Goal: Task Accomplishment & Management: Complete application form

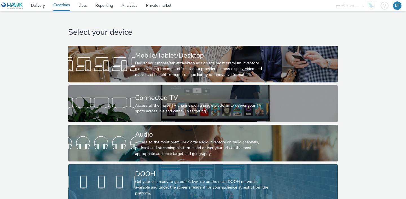
click at [105, 182] on div at bounding box center [101, 183] width 67 height 18
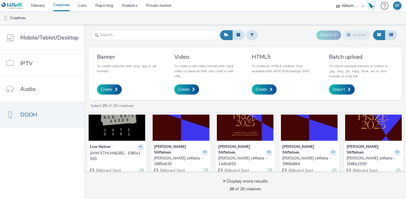
scroll to position [33, 0]
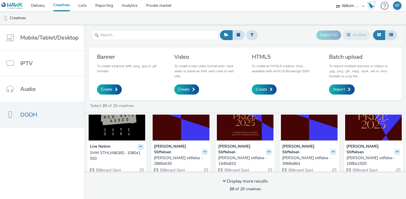
click at [175, 133] on img at bounding box center [181, 112] width 57 height 55
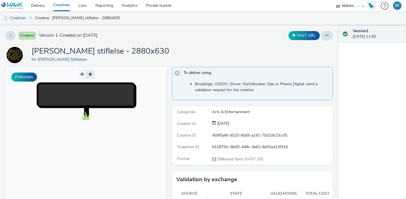
click at [91, 76] on button "button" at bounding box center [90, 74] width 8 height 9
click at [91, 76] on span "button" at bounding box center [91, 76] width 0 height 0
click at [91, 76] on button "button" at bounding box center [90, 74] width 8 height 9
click at [85, 97] on video at bounding box center [92, 110] width 106 height 53
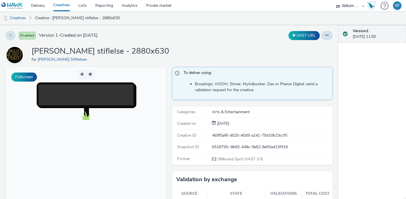
click at [60, 7] on link "Creatives" at bounding box center [61, 5] width 25 height 11
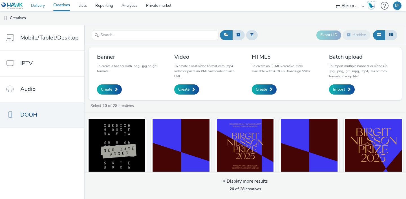
click at [42, 7] on link "Delivery" at bounding box center [38, 5] width 22 height 11
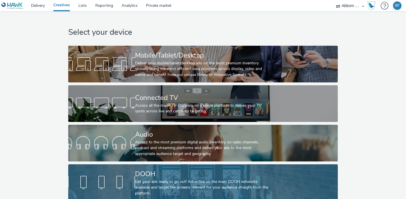
click at [150, 172] on div "DOOH" at bounding box center [202, 174] width 134 height 10
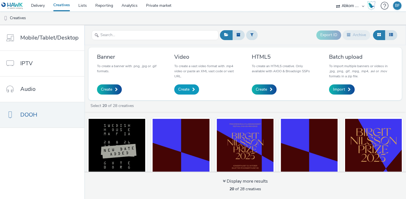
click at [187, 87] on span "Create" at bounding box center [183, 90] width 11 height 6
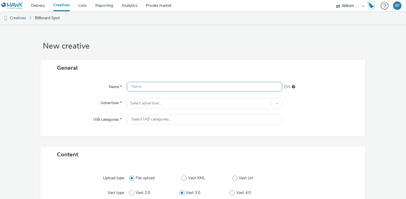
click at [187, 87] on input "text" at bounding box center [204, 87] width 155 height 10
click at [136, 87] on input "text" at bounding box center [204, 87] width 155 height 10
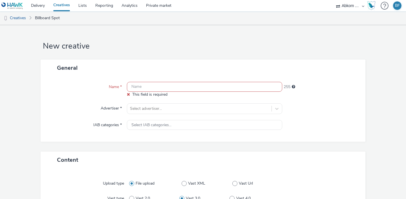
click at [63, 6] on link "Creatives" at bounding box center [61, 5] width 25 height 11
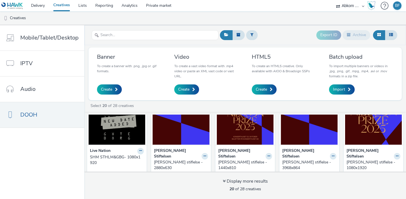
scroll to position [35, 0]
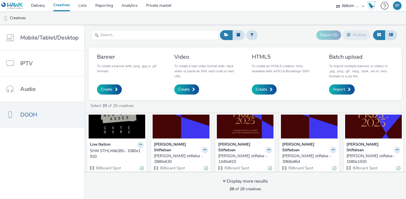
click at [180, 144] on strong "[PERSON_NAME] Stiftelsen" at bounding box center [177, 148] width 46 height 12
click at [178, 134] on img at bounding box center [181, 111] width 57 height 55
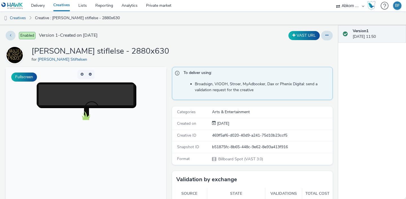
drag, startPoint x: 156, startPoint y: 52, endPoint x: 29, endPoint y: 52, distance: 127.5
click at [29, 52] on div "Birgit Nilsson stiflelse - 2880x630 for Birgit Nilsson Stiftelsen" at bounding box center [169, 55] width 327 height 18
copy h1 "[PERSON_NAME] stiflelse - 2880x630"
click at [63, 5] on link "Creatives" at bounding box center [61, 5] width 25 height 11
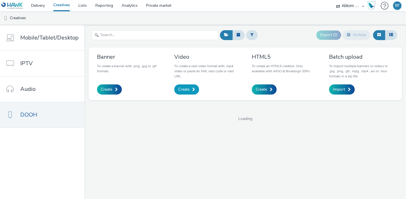
click at [192, 90] on span at bounding box center [193, 89] width 3 height 4
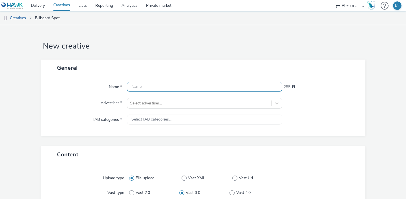
click at [179, 86] on input "text" at bounding box center [204, 87] width 155 height 10
paste input "[PERSON_NAME] stiflelse - 2880x630"
drag, startPoint x: 194, startPoint y: 85, endPoint x: 174, endPoint y: 85, distance: 20.6
click at [174, 85] on input "[PERSON_NAME] stiflelse - 2880x630" at bounding box center [204, 87] width 155 height 10
type input "[PERSON_NAME] stiflelse - 1080x1920 [PERSON_NAME]"
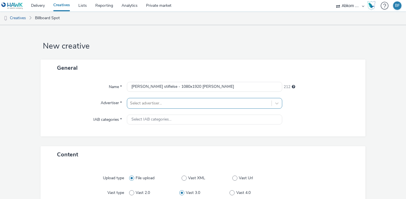
click at [182, 104] on div "Select advertiser..." at bounding box center [204, 103] width 155 height 11
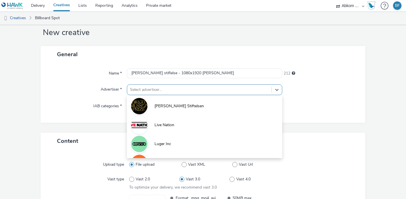
scroll to position [15, 0]
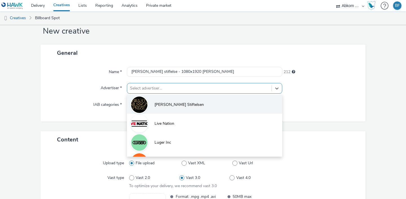
click at [179, 104] on span "[PERSON_NAME] Stiftelsen" at bounding box center [179, 105] width 49 height 6
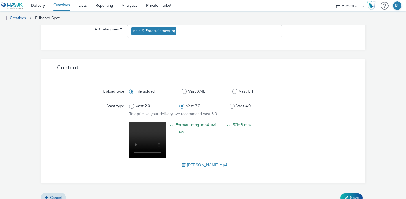
scroll to position [98, 0]
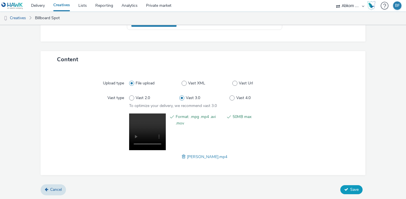
click at [348, 187] on icon at bounding box center [346, 189] width 4 height 4
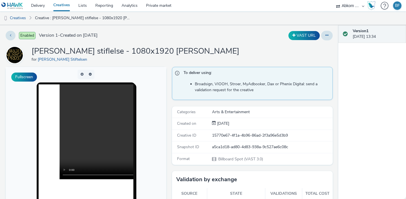
click at [63, 7] on link "Creatives" at bounding box center [61, 5] width 25 height 11
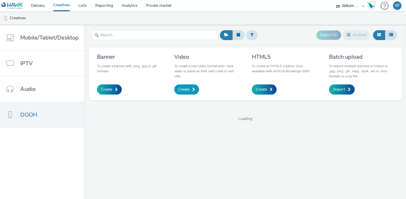
click at [186, 89] on span "Create" at bounding box center [183, 90] width 11 height 6
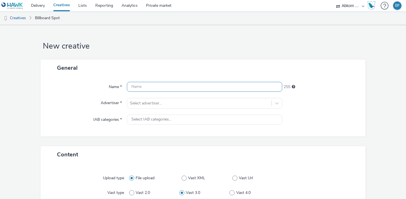
click at [178, 86] on input "text" at bounding box center [204, 87] width 155 height 10
paste input "[PERSON_NAME] stiflelse - 1080x1920 [PERSON_NAME]"
click at [200, 87] on input "[PERSON_NAME] stiflelse - 1080x1920 [PERSON_NAME]" at bounding box center [204, 87] width 155 height 10
type input "[PERSON_NAME] stiflelse - 1080x1920 Matilda"
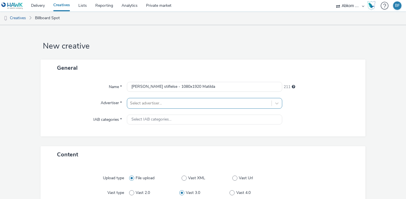
click at [213, 100] on div "Select advertiser..." at bounding box center [204, 103] width 155 height 11
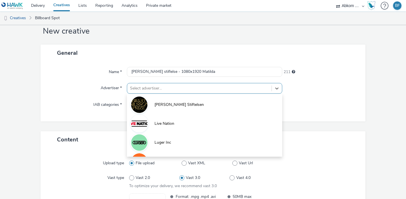
scroll to position [15, 0]
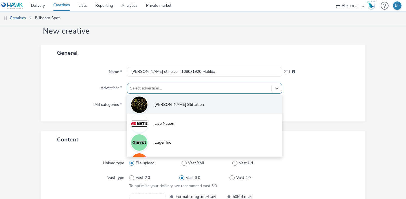
click at [197, 99] on li "[PERSON_NAME] Stiftelsen" at bounding box center [204, 104] width 155 height 19
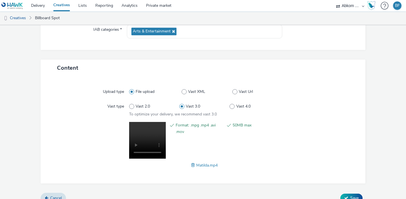
scroll to position [98, 0]
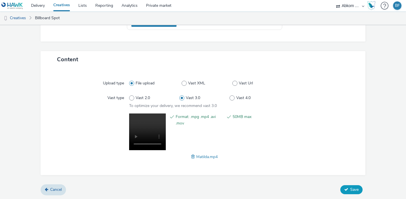
click at [351, 190] on span "Save" at bounding box center [354, 189] width 8 height 5
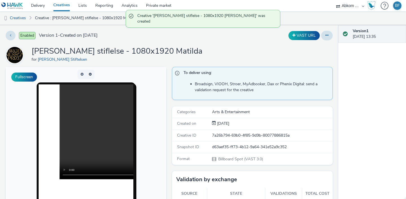
click at [62, 5] on link "Creatives" at bounding box center [61, 5] width 25 height 11
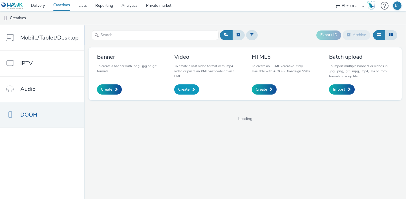
click at [180, 90] on span "Create" at bounding box center [183, 90] width 11 height 6
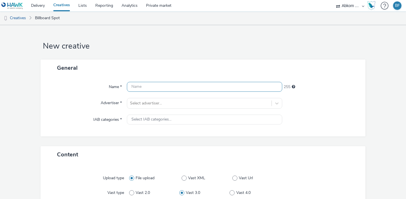
click at [149, 84] on input "text" at bounding box center [204, 87] width 155 height 10
paste input "[PERSON_NAME] stiflelse - 1080x1920 [PERSON_NAME]"
click at [198, 88] on input "[PERSON_NAME] stiflelse - 1080x1920 [PERSON_NAME]" at bounding box center [204, 87] width 155 height 10
type input "[PERSON_NAME] stiflelse - 1080x1920 [PERSON_NAME]"
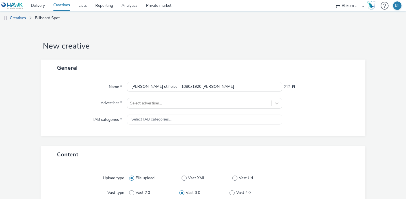
click at [182, 111] on div "Name * Birgit Nilsson stiflelse - 1080x1920 Petter 212 Advertiser * Select adve…" at bounding box center [203, 106] width 325 height 60
click at [185, 101] on div "Select advertiser..." at bounding box center [204, 103] width 155 height 11
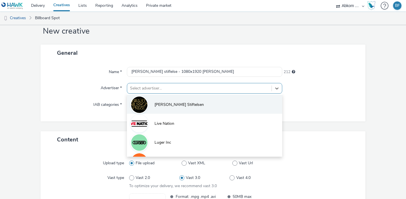
click at [178, 104] on span "[PERSON_NAME] Stiftelsen" at bounding box center [179, 105] width 49 height 6
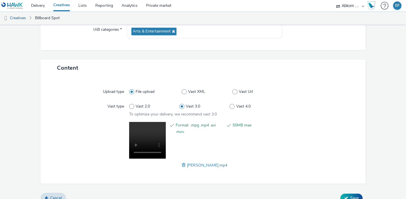
scroll to position [98, 0]
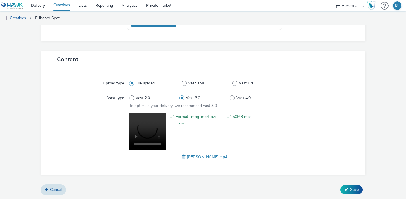
click at [346, 185] on div "Cancel Save" at bounding box center [203, 190] width 325 height 10
click at [349, 190] on button "Save" at bounding box center [352, 189] width 22 height 9
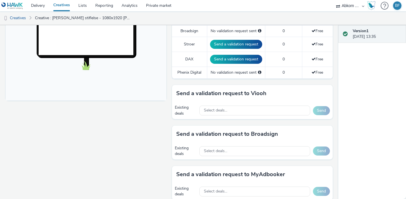
scroll to position [250, 0]
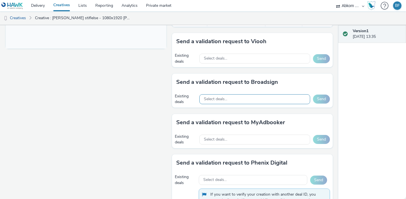
click at [246, 98] on div "Select deals..." at bounding box center [254, 99] width 111 height 10
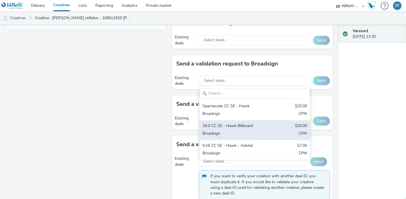
scroll to position [269, 0]
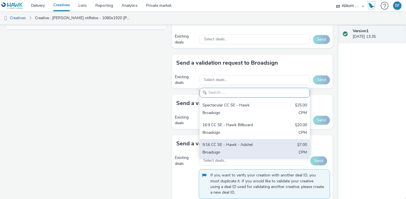
click at [232, 149] on div "9:16 CC SE - Hawk - Adshel $7.00 Broadsign CPM" at bounding box center [255, 149] width 110 height 20
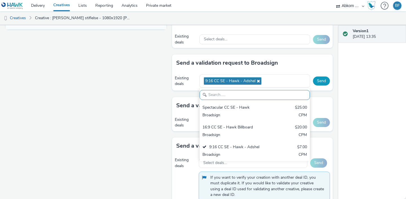
click at [321, 79] on button "Send" at bounding box center [321, 80] width 17 height 9
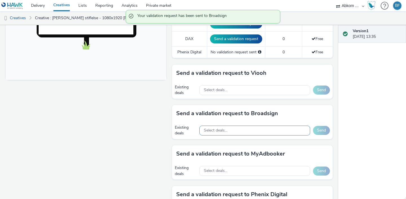
scroll to position [211, 0]
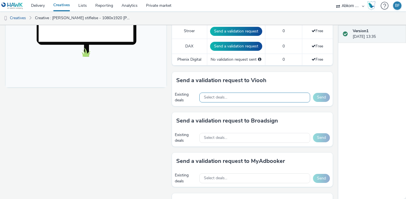
click at [212, 96] on span "Select deals..." at bounding box center [215, 97] width 23 height 5
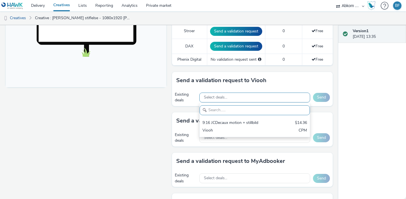
click at [212, 96] on span "Select deals..." at bounding box center [215, 97] width 23 height 5
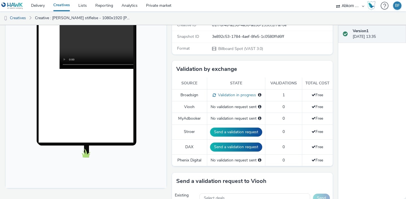
scroll to position [14, 0]
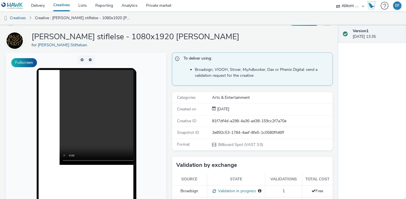
click at [64, 4] on link "Creatives" at bounding box center [61, 5] width 25 height 11
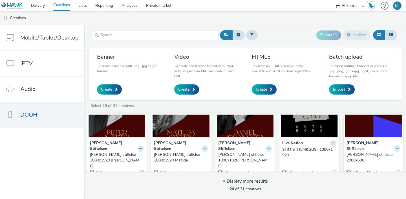
scroll to position [32, 0]
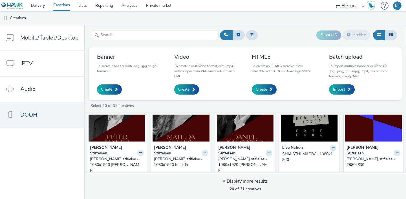
click at [165, 131] on img at bounding box center [181, 114] width 57 height 55
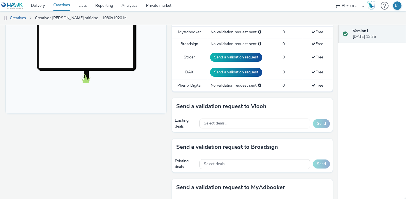
scroll to position [186, 0]
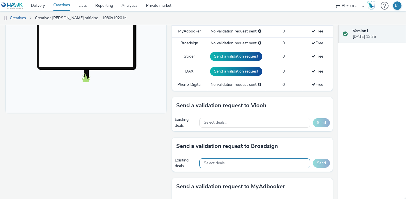
click at [243, 163] on div "Select deals..." at bounding box center [254, 163] width 111 height 10
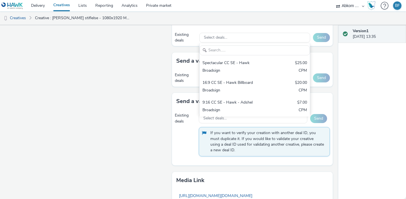
scroll to position [318, 0]
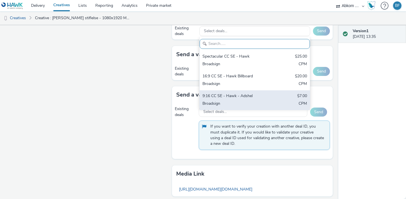
click at [232, 101] on div "Broadsign" at bounding box center [237, 104] width 69 height 6
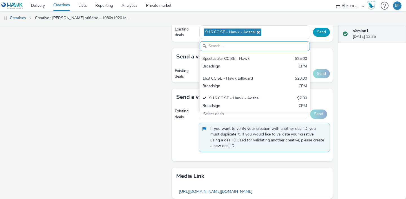
click at [322, 31] on button "Send" at bounding box center [321, 32] width 17 height 9
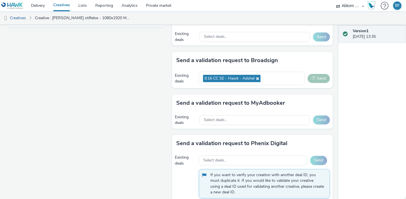
scroll to position [269, 0]
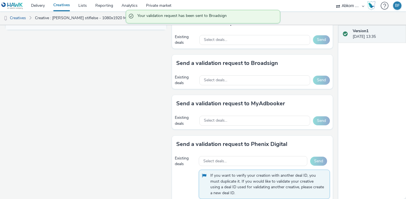
click at [67, 5] on link "Creatives" at bounding box center [61, 5] width 25 height 11
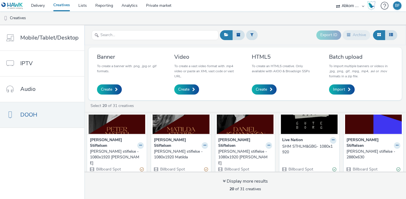
scroll to position [49, 0]
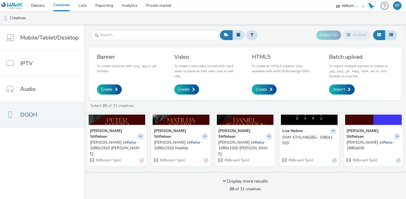
click at [234, 122] on img at bounding box center [245, 97] width 57 height 55
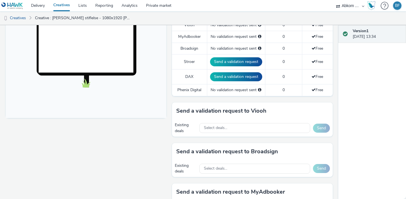
scroll to position [181, 0]
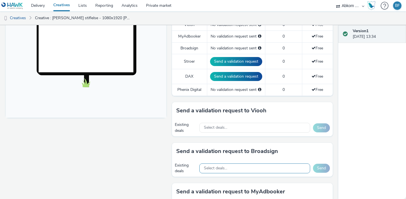
click at [241, 167] on div "Select deals..." at bounding box center [254, 168] width 111 height 10
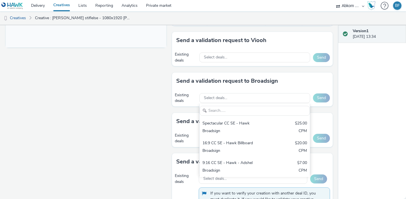
scroll to position [254, 0]
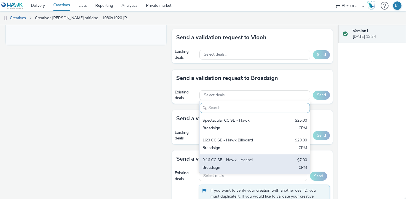
click at [233, 162] on div "9:16 CC SE - Hawk - Adshel" at bounding box center [237, 160] width 69 height 6
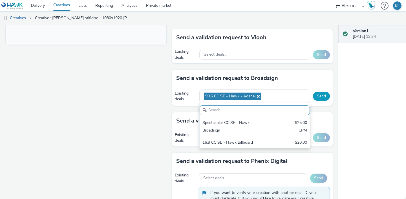
click at [319, 94] on button "Send" at bounding box center [321, 96] width 17 height 9
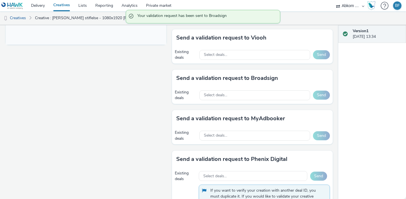
click at [64, 6] on link "Creatives" at bounding box center [61, 5] width 25 height 11
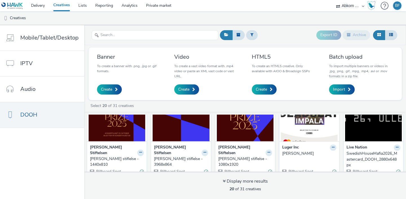
scroll to position [135, 0]
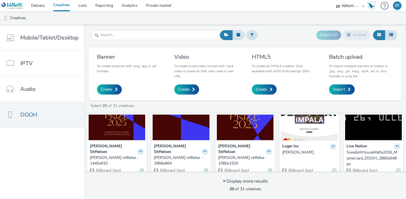
click at [242, 124] on img at bounding box center [245, 112] width 57 height 55
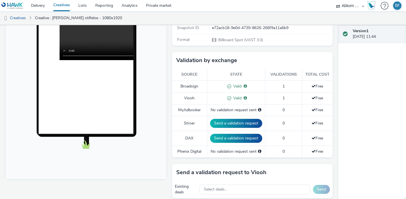
scroll to position [120, 0]
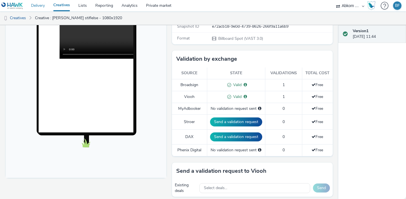
click at [41, 4] on link "Delivery" at bounding box center [38, 5] width 22 height 11
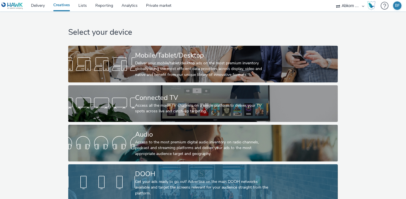
click at [110, 188] on div at bounding box center [101, 183] width 67 height 18
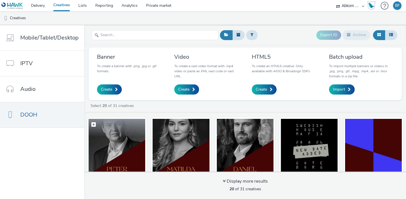
click at [124, 135] on figure at bounding box center [117, 146] width 57 height 55
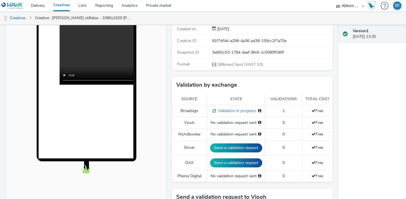
scroll to position [186, 0]
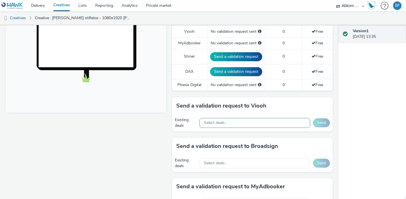
click at [241, 122] on div "Select deals..." at bounding box center [254, 123] width 111 height 10
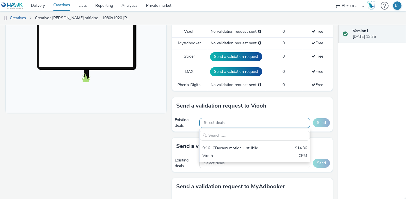
scroll to position [0, 0]
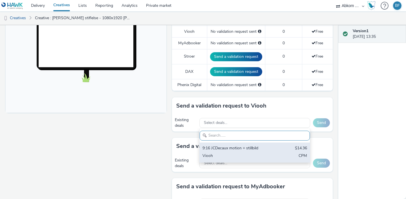
click at [227, 146] on div "9:16 JCDecaux motion + stillbild" at bounding box center [237, 148] width 69 height 6
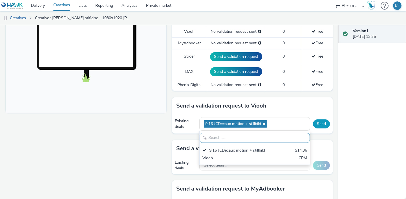
click at [321, 121] on button "Send" at bounding box center [321, 123] width 17 height 9
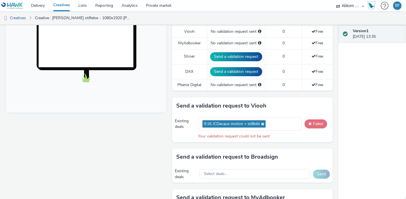
click at [316, 122] on button "Failed" at bounding box center [316, 123] width 23 height 9
click at [317, 126] on button "Failed" at bounding box center [316, 123] width 23 height 9
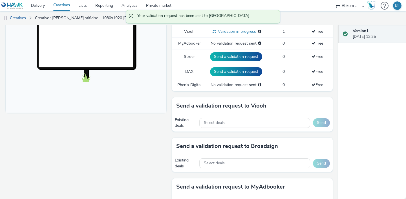
click at [62, 7] on link "Creatives" at bounding box center [61, 5] width 25 height 11
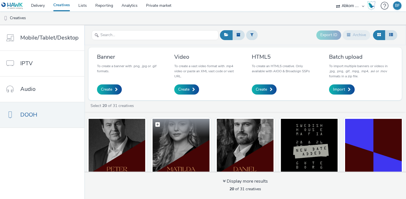
click at [179, 148] on img at bounding box center [181, 146] width 57 height 55
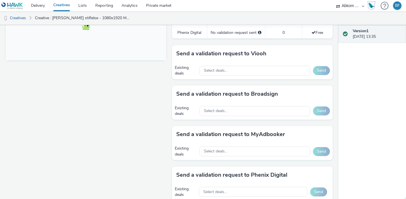
scroll to position [242, 0]
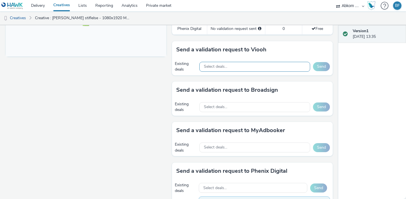
click at [266, 67] on div "Select deals..." at bounding box center [254, 67] width 111 height 10
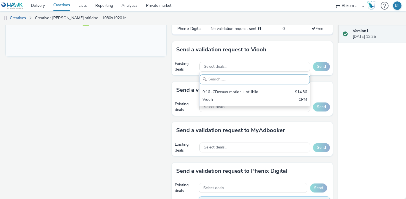
scroll to position [0, 0]
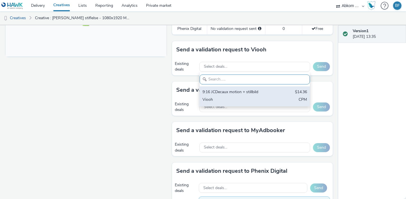
click at [258, 89] on div "9:16 JCDecaux motion + stillbild" at bounding box center [237, 92] width 69 height 6
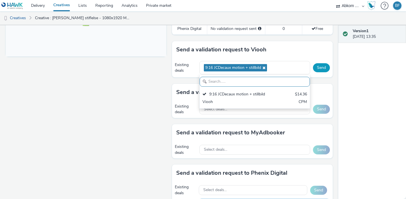
click at [323, 68] on button "Send" at bounding box center [321, 67] width 17 height 9
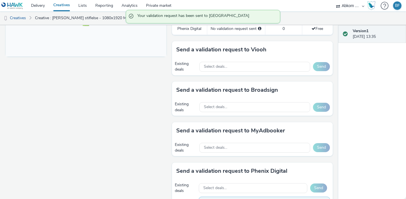
click at [60, 7] on link "Creatives" at bounding box center [61, 5] width 25 height 11
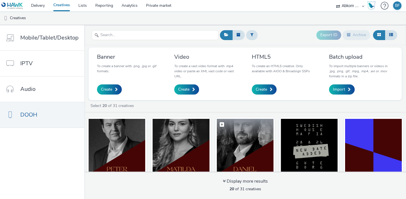
click at [236, 137] on img at bounding box center [245, 146] width 57 height 55
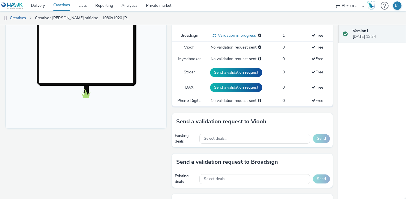
scroll to position [197, 0]
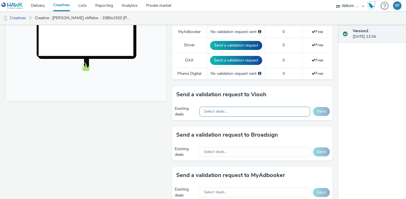
click at [278, 111] on div "Select deals..." at bounding box center [254, 112] width 111 height 10
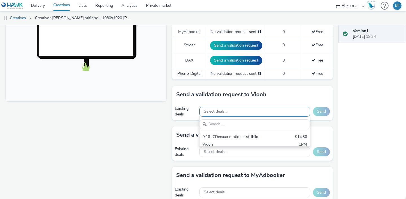
scroll to position [0, 0]
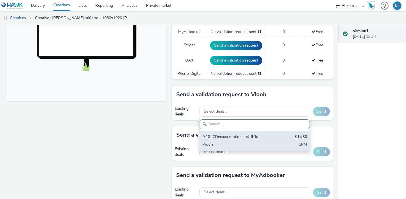
click at [258, 136] on div "9:16 JCDecaux motion + stillbild" at bounding box center [237, 137] width 69 height 6
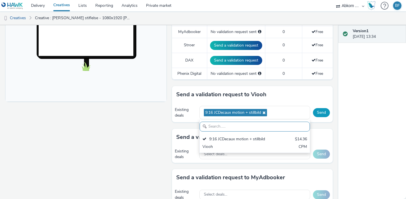
click at [325, 111] on button "Send" at bounding box center [321, 112] width 17 height 9
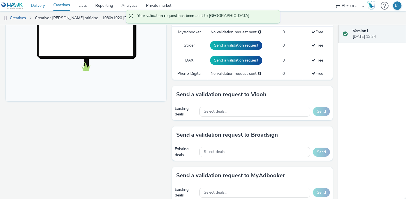
click at [39, 5] on link "Delivery" at bounding box center [38, 5] width 22 height 11
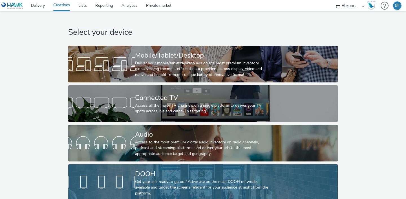
click at [106, 173] on link "DOOH Get your ads ready to go out! Advertise on the main DOOH networks availabl…" at bounding box center [202, 182] width 269 height 37
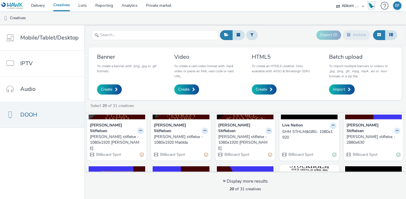
scroll to position [46, 0]
